Goal: Check status

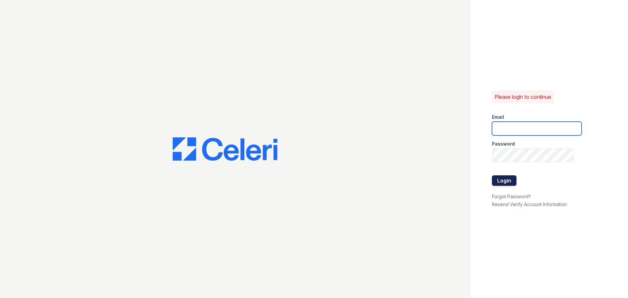
type input "prescottpark.pm@cafmanagement.com"
click at [506, 183] on button "Login" at bounding box center [504, 180] width 25 height 10
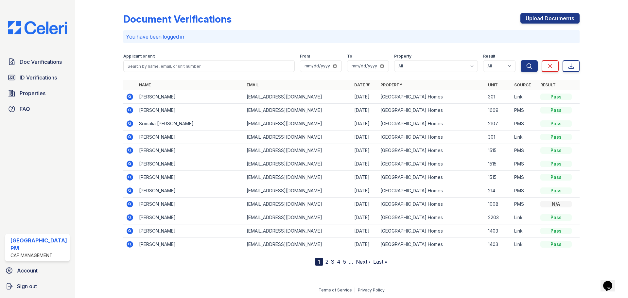
drag, startPoint x: 139, startPoint y: 97, endPoint x: 177, endPoint y: 100, distance: 38.7
click at [177, 100] on td "[PERSON_NAME]" at bounding box center [190, 96] width 108 height 13
click at [195, 99] on td "[PERSON_NAME]" at bounding box center [190, 96] width 108 height 13
click at [185, 71] on input "search" at bounding box center [208, 66] width 171 height 12
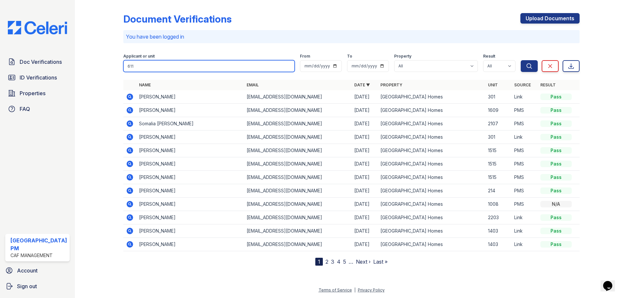
type input "611"
click at [521, 60] on button "Search" at bounding box center [529, 66] width 17 height 12
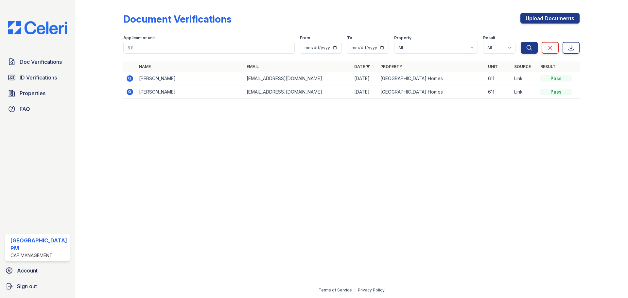
click at [132, 81] on icon at bounding box center [130, 78] width 7 height 7
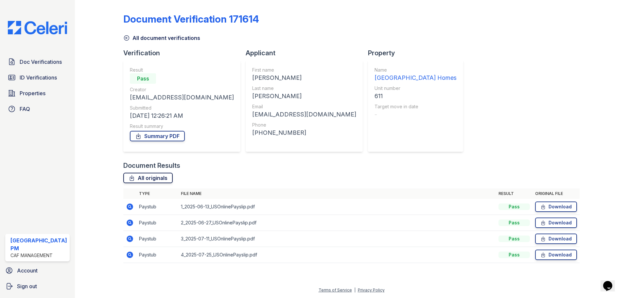
click at [135, 181] on link "All originals" at bounding box center [147, 178] width 49 height 10
click at [154, 133] on link "Summary PDF" at bounding box center [157, 136] width 55 height 10
click at [31, 59] on span "Doc Verifications" at bounding box center [41, 62] width 42 height 8
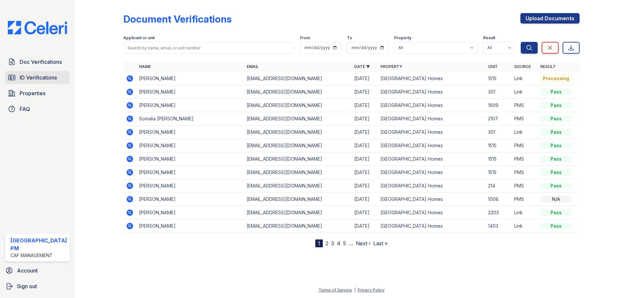
click at [17, 73] on link "ID Verifications" at bounding box center [37, 77] width 64 height 13
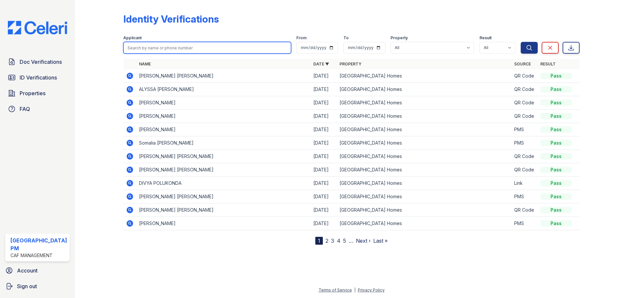
click at [156, 48] on input "search" at bounding box center [207, 48] width 168 height 12
type input "a"
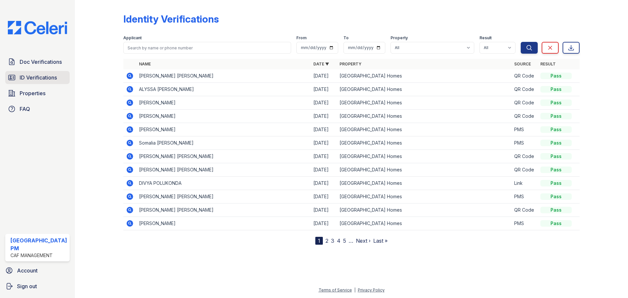
click at [29, 83] on link "ID Verifications" at bounding box center [37, 77] width 64 height 13
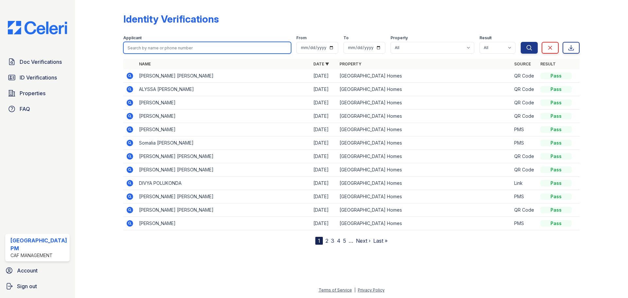
click at [177, 46] on input "search" at bounding box center [207, 48] width 168 height 12
type input "611"
click at [521, 42] on button "Search" at bounding box center [529, 48] width 17 height 12
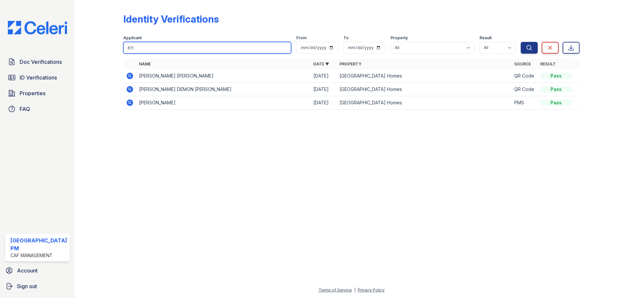
drag, startPoint x: 88, startPoint y: 51, endPoint x: 70, endPoint y: 45, distance: 19.6
click at [77, 51] on div "Identity Verifications Filter Applicant 611 From To Property All Prescott Park …" at bounding box center [351, 149] width 553 height 298
type input "Ana"
click at [521, 42] on button "Search" at bounding box center [529, 48] width 17 height 12
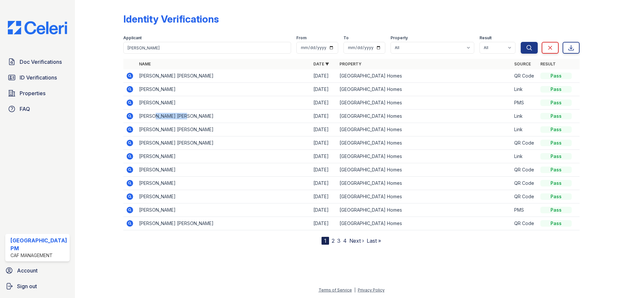
drag, startPoint x: 156, startPoint y: 119, endPoint x: 213, endPoint y: 120, distance: 57.0
click at [213, 120] on td "ANA MARIA MARTINEZ" at bounding box center [223, 116] width 174 height 13
click at [213, 118] on td "ANA MARIA MARTINEZ" at bounding box center [223, 116] width 174 height 13
click at [129, 114] on icon at bounding box center [130, 116] width 7 height 7
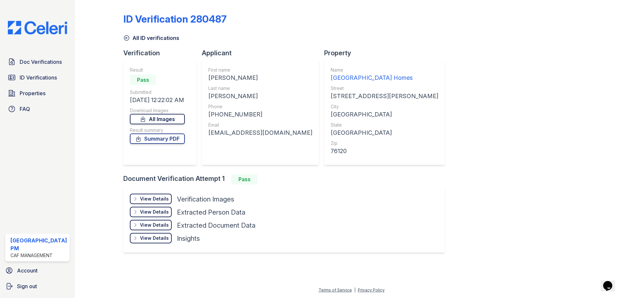
click at [154, 122] on link "All Images" at bounding box center [157, 119] width 55 height 10
click at [158, 143] on link "Summary PDF" at bounding box center [157, 139] width 55 height 10
click at [161, 140] on link "Summary PDF" at bounding box center [157, 139] width 55 height 10
